Goal: Task Accomplishment & Management: Complete application form

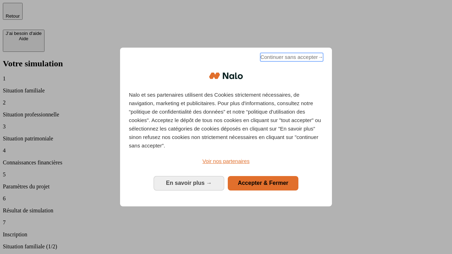
click at [291, 58] on span "Continuer sans accepter →" at bounding box center [291, 57] width 63 height 8
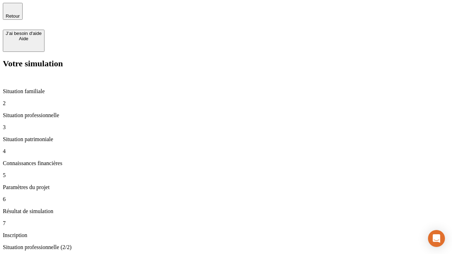
type input "30 000"
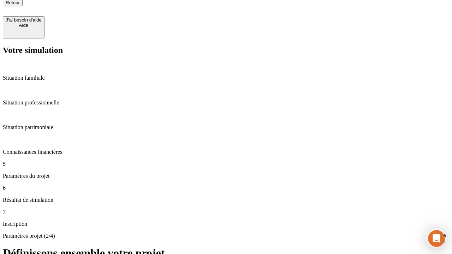
type input "25"
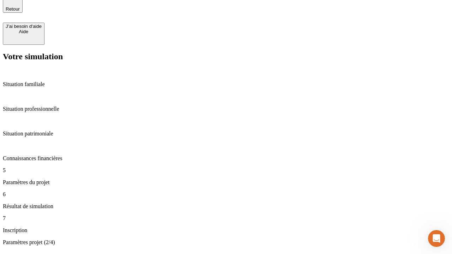
type input "64"
type input "1 000"
type input "640"
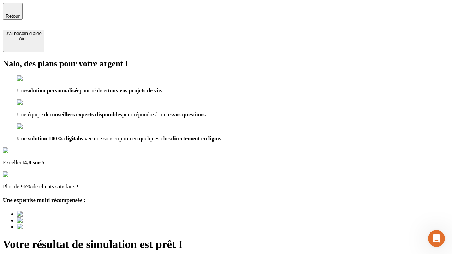
type input "[EMAIL_ADDRESS][PERSON_NAME][DOMAIN_NAME]"
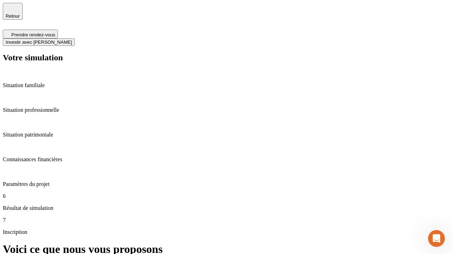
click at [72, 40] on span "Investir avec [PERSON_NAME]" at bounding box center [39, 42] width 66 height 5
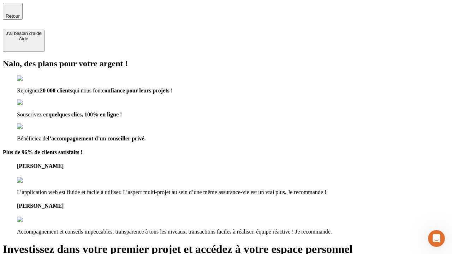
type input "abc"
